Goal: Complete application form

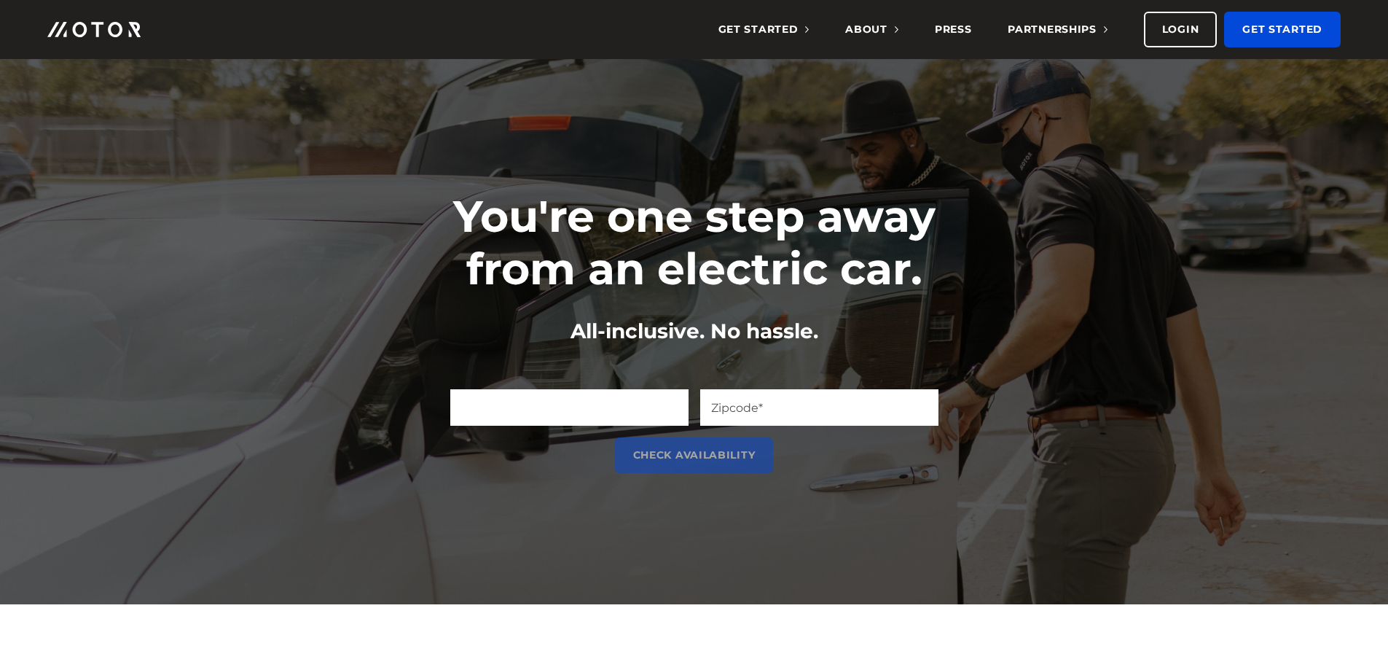
click at [539, 395] on input "Email (Required)" at bounding box center [569, 407] width 238 height 36
type input "bayleevicario@gmail.com"
type input "46218"
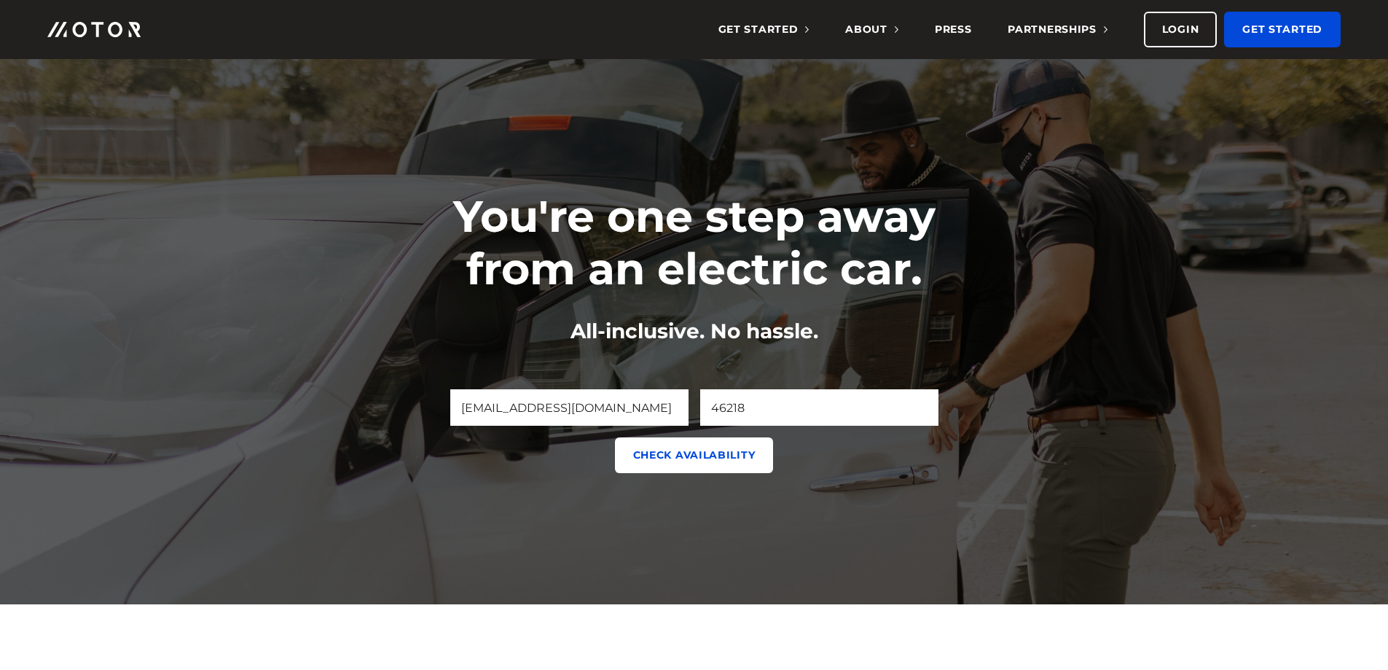
click at [685, 461] on input "Check Availability" at bounding box center [694, 455] width 159 height 36
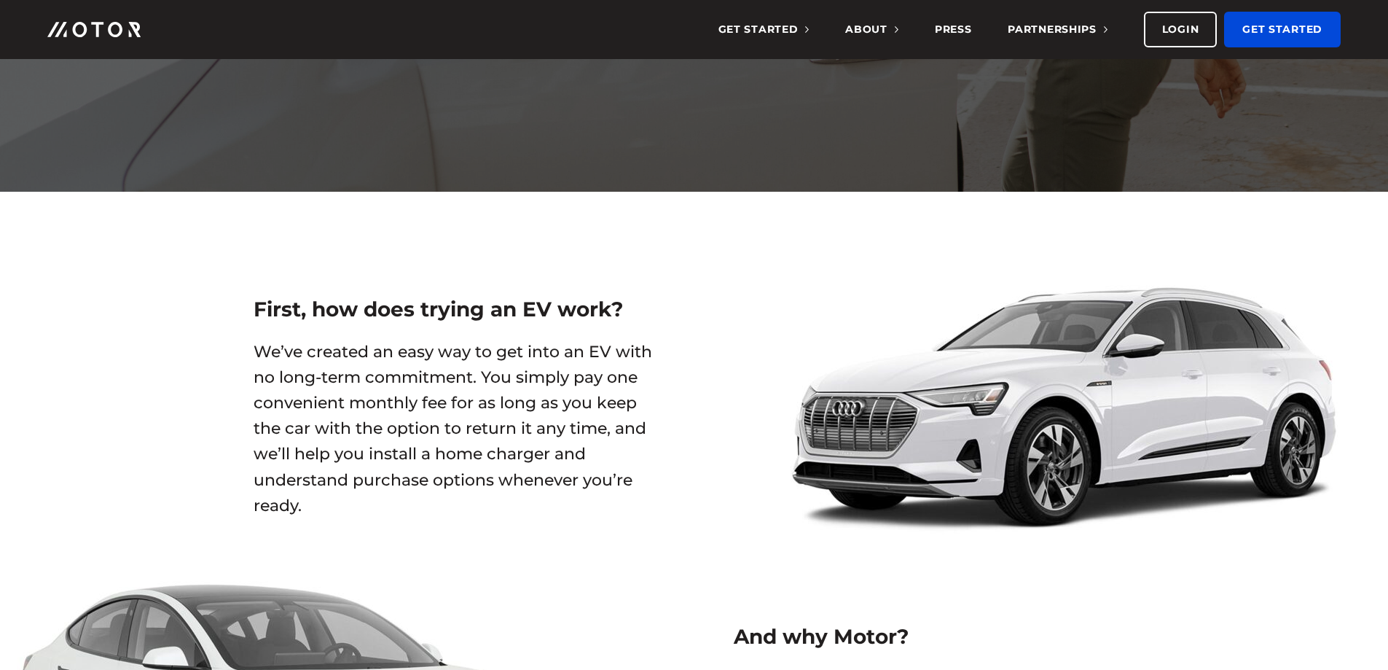
scroll to position [462, 0]
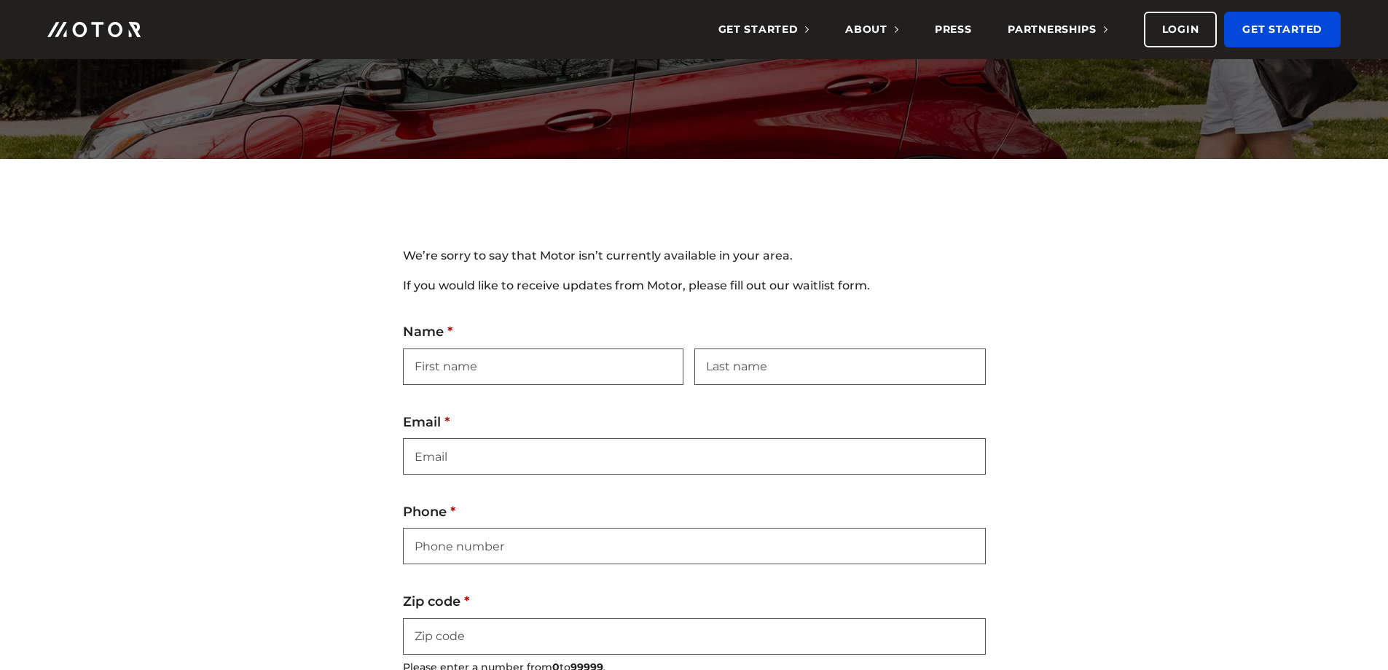
scroll to position [219, 0]
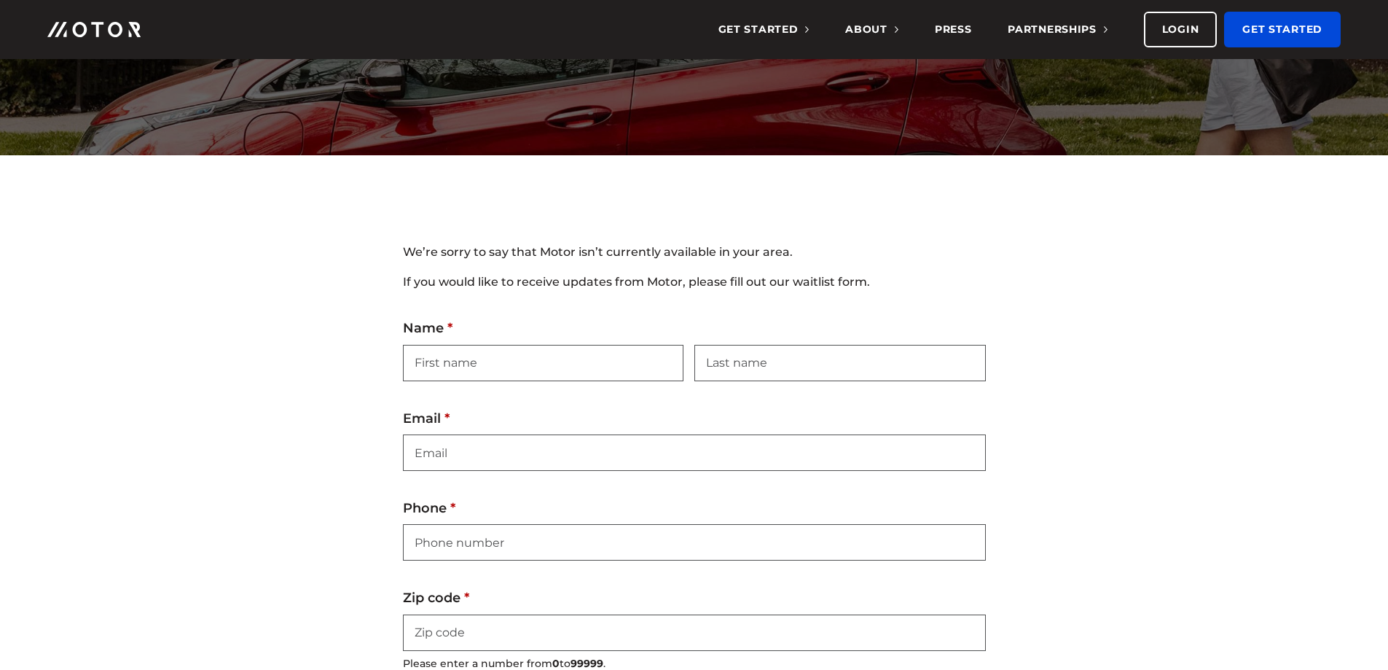
click at [547, 334] on fieldset "Name (Required) First Last" at bounding box center [694, 350] width 583 height 60
click at [539, 354] on input "First" at bounding box center [543, 363] width 281 height 36
type input "Baylee"
type input "Lagle"
type input "bayleevicario@gmail.com"
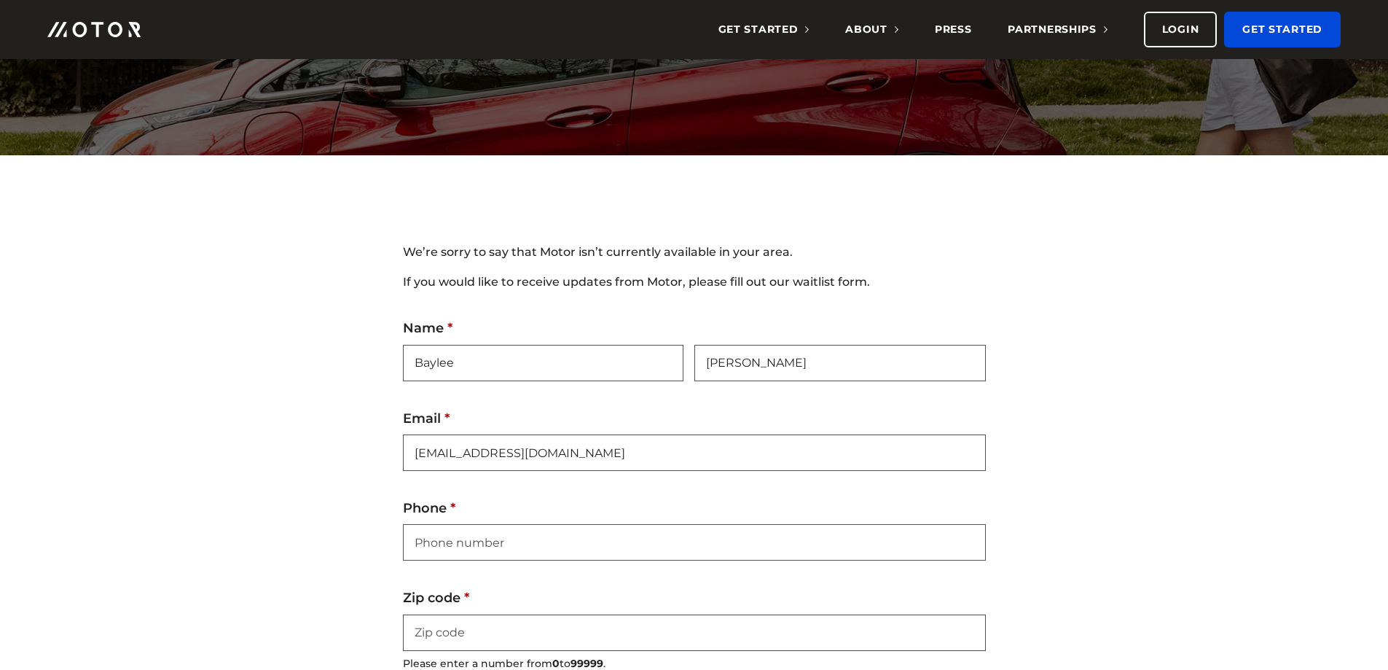
type input "3177750784"
type input "46218"
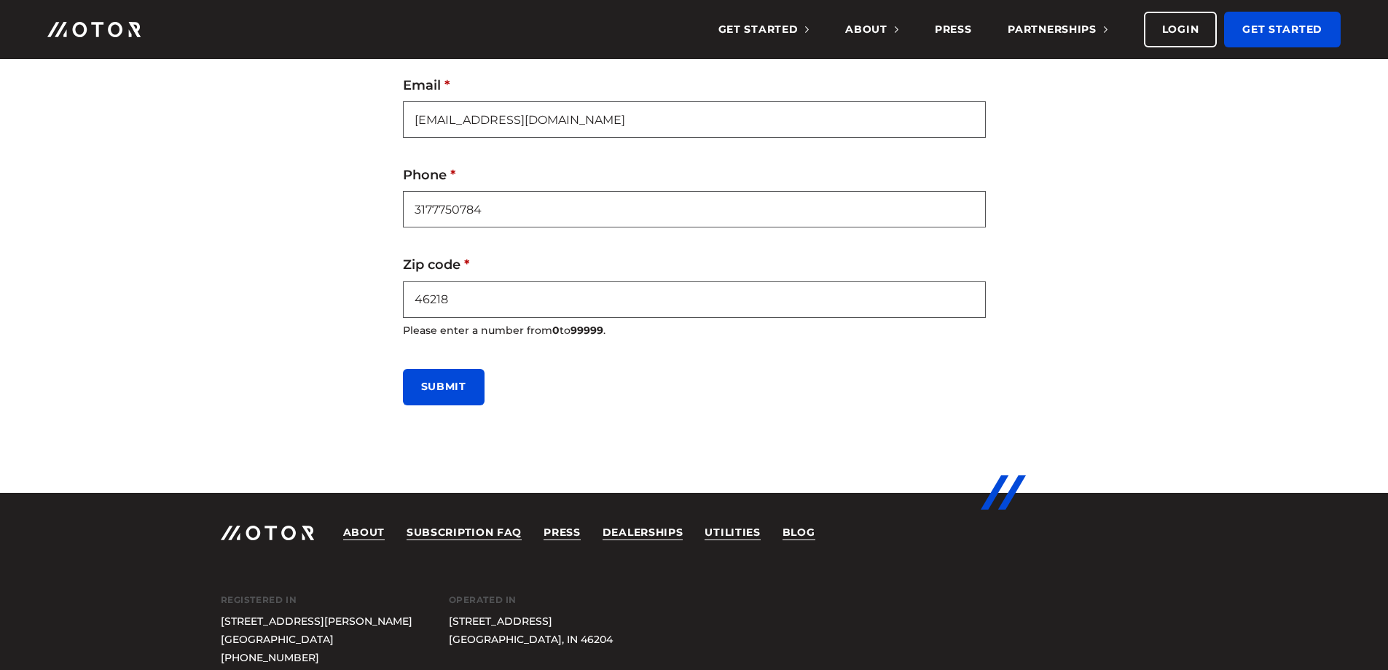
scroll to position [583, 0]
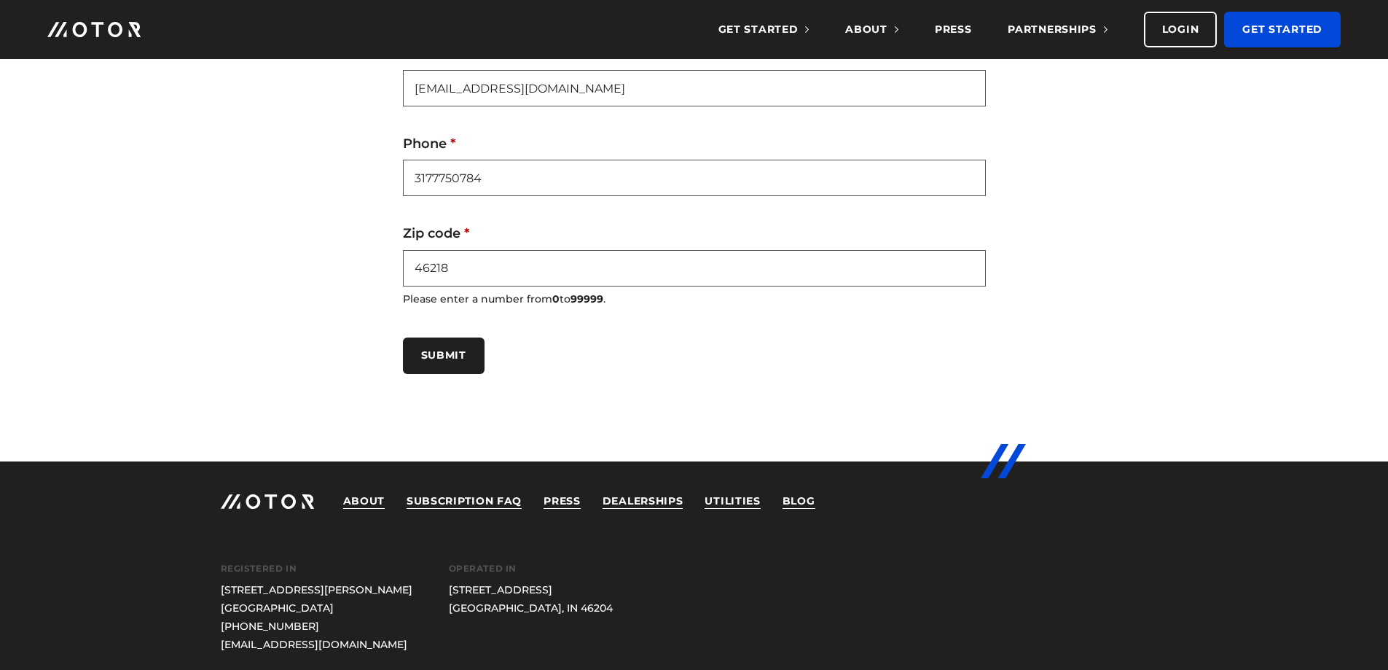
click at [475, 363] on input "Submit" at bounding box center [444, 355] width 82 height 36
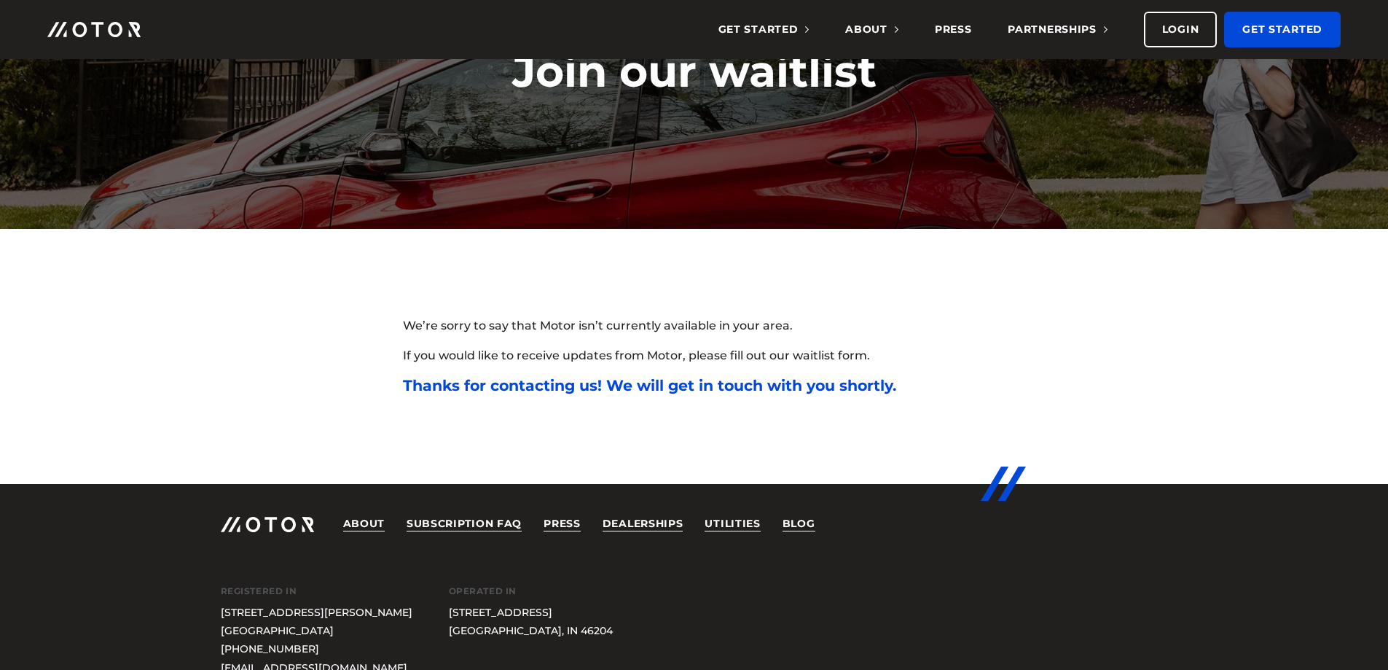
scroll to position [146, 0]
